Goal: Information Seeking & Learning: Compare options

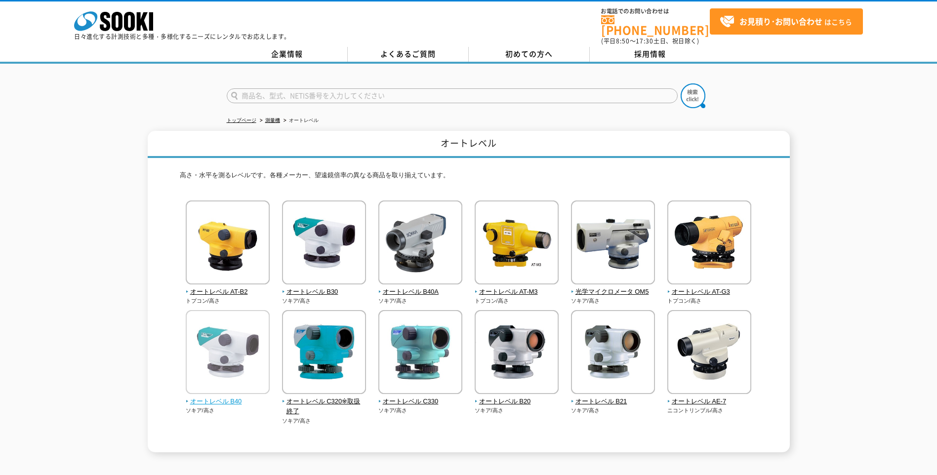
click at [226, 370] on img at bounding box center [228, 353] width 84 height 86
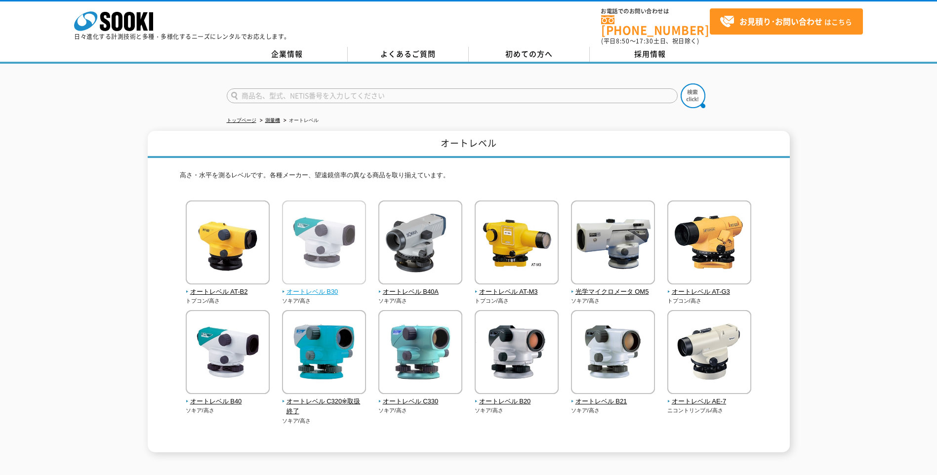
click at [309, 245] on img at bounding box center [324, 244] width 84 height 86
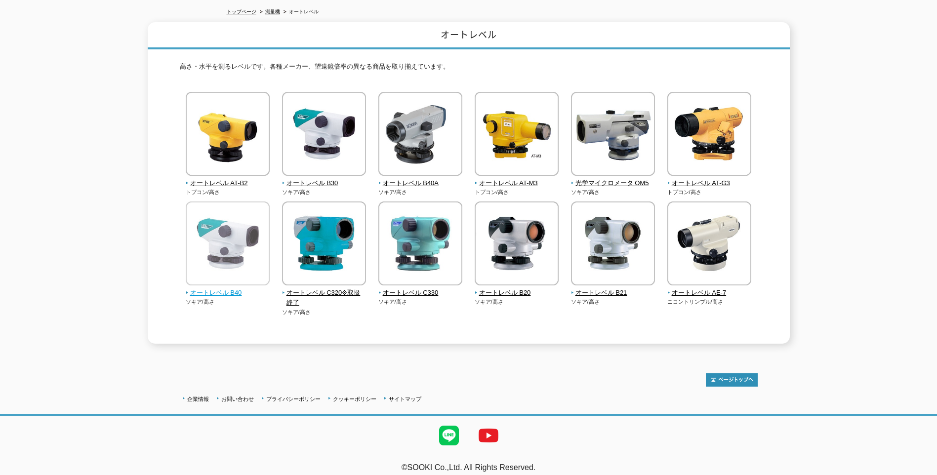
scroll to position [112, 0]
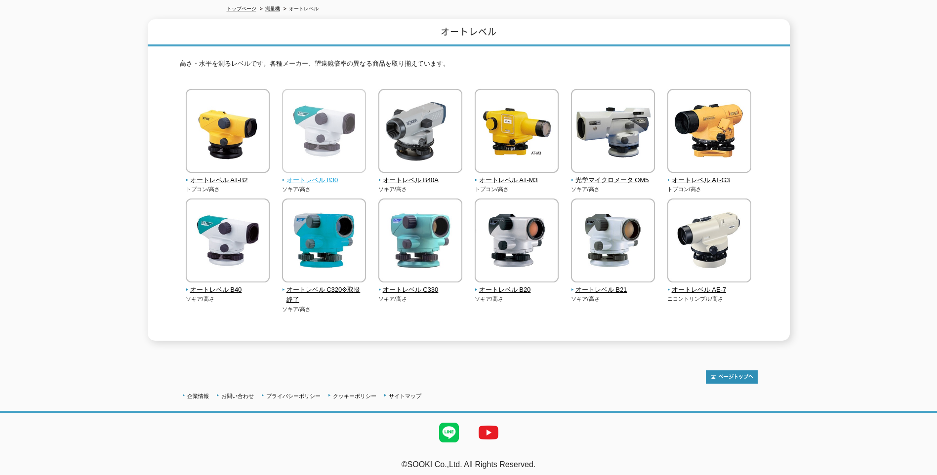
click at [321, 125] on img at bounding box center [324, 132] width 84 height 86
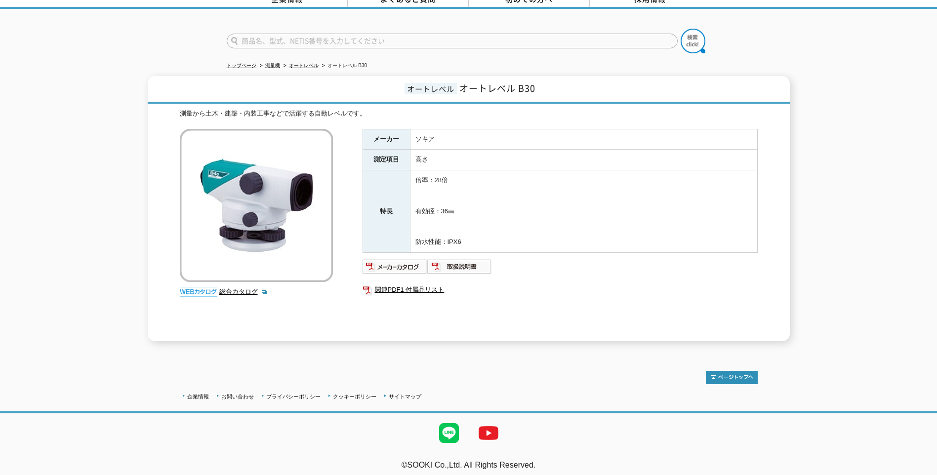
scroll to position [55, 0]
